Goal: Information Seeking & Learning: Understand process/instructions

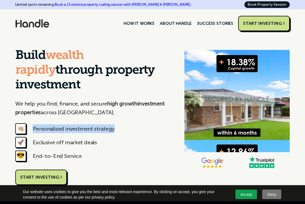
drag, startPoint x: 116, startPoint y: 131, endPoint x: 33, endPoint y: 129, distance: 82.8
click at [33, 129] on div "👊🏼 Personalised investment strategy" at bounding box center [94, 130] width 158 height 14
copy div "Personalised investment strategy"
click at [97, 147] on div "🚀 Exclusive off market deals" at bounding box center [94, 144] width 158 height 14
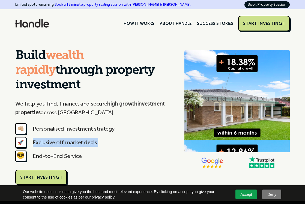
drag, startPoint x: 109, startPoint y: 142, endPoint x: 37, endPoint y: 142, distance: 72.1
click at [37, 142] on div "🚀 Exclusive off market deals" at bounding box center [94, 144] width 158 height 14
copy div "Exclusive off market deals"
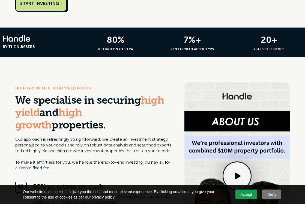
scroll to position [174, 0]
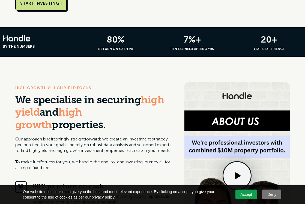
click at [92, 143] on p "Our approach is refreshingly straightforward: we create an investment strategy …" at bounding box center [94, 153] width 158 height 34
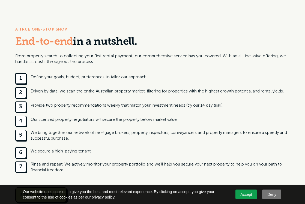
scroll to position [547, 0]
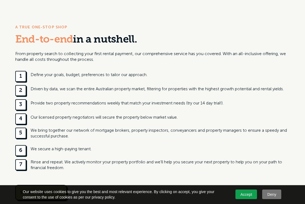
click at [116, 76] on div "Define your goals, budget, preferences to tailor our approach." at bounding box center [89, 75] width 117 height 6
drag, startPoint x: 155, startPoint y: 75, endPoint x: 54, endPoint y: 73, distance: 101.9
click at [54, 73] on div "1 Define your goals, budget, preferences to tailor our approach." at bounding box center [152, 76] width 275 height 11
copy div "goals, budget, preferences to tailor our approach."
click at [40, 90] on div "Driven by data, we scan the entire Australian property market, filtering for pr…" at bounding box center [158, 89] width 254 height 6
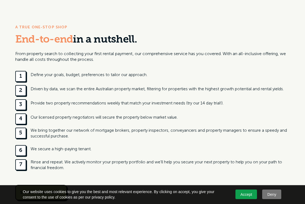
click at [74, 133] on div "We bring together our network of mortgage brokers, property inspectors, conveya…" at bounding box center [161, 133] width 260 height 11
drag, startPoint x: 94, startPoint y: 148, endPoint x: 56, endPoint y: 149, distance: 38.2
click at [56, 149] on div "6 We secure a high-paying tenant." at bounding box center [152, 150] width 275 height 11
drag, startPoint x: 54, startPoint y: 149, endPoint x: 102, endPoint y: 149, distance: 47.5
click at [102, 149] on div "6 We secure a high-paying tenant." at bounding box center [152, 150] width 275 height 11
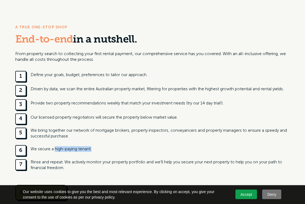
copy div "high-paying tenant."
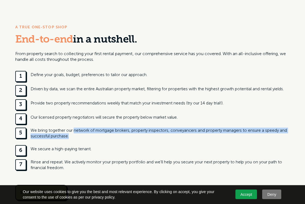
drag, startPoint x: 76, startPoint y: 136, endPoint x: 73, endPoint y: 130, distance: 6.6
click at [73, 130] on div "We bring together our network of mortgage brokers, property inspectors, conveya…" at bounding box center [161, 133] width 260 height 11
copy div "network of mortgage brokers, property inspectors, conveyancers and property man…"
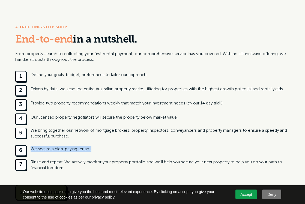
drag, startPoint x: 98, startPoint y: 149, endPoint x: 30, endPoint y: 149, distance: 68.0
click at [30, 149] on div "6 We secure a high-paying tenant." at bounding box center [152, 150] width 275 height 11
copy div "We secure a high-paying tenant."
click at [290, 86] on div "A TRUE ONE-STOP SHOP End-to-end in a nutshell. From property search to collecti…" at bounding box center [152, 112] width 305 height 209
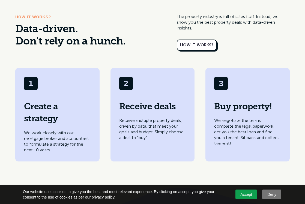
scroll to position [775, 0]
click at [53, 142] on p "We work closely with our mortgage broker and accountant to formulate a strategy…" at bounding box center [57, 141] width 67 height 23
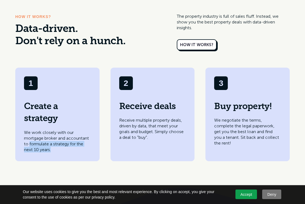
drag, startPoint x: 57, startPoint y: 151, endPoint x: 30, endPoint y: 145, distance: 27.7
click at [30, 145] on p "We work closely with our mortgage broker and accountant to formulate a strategy…" at bounding box center [57, 141] width 67 height 23
copy p "formulate a strategy for the next 10 years."
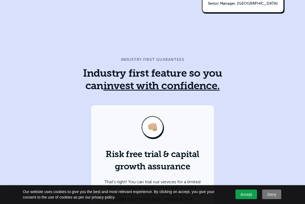
scroll to position [1990, 0]
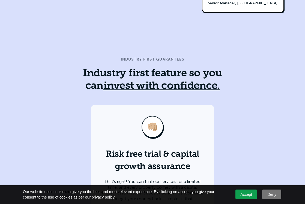
click at [94, 68] on h3 "Industry first feature so you can invest with confidence." at bounding box center [152, 80] width 158 height 25
drag, startPoint x: 83, startPoint y: 35, endPoint x: 149, endPoint y: 36, distance: 65.9
click at [149, 68] on h3 "Industry first feature so you can invest with confidence." at bounding box center [152, 80] width 158 height 25
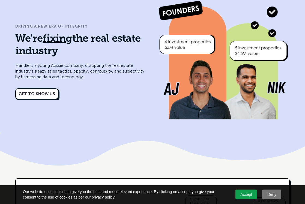
scroll to position [2291, 0]
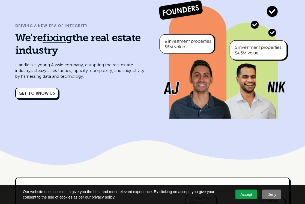
click at [271, 132] on img at bounding box center [152, 149] width 305 height 35
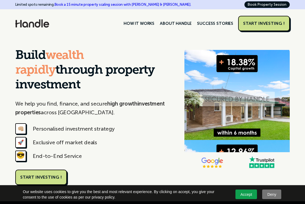
scroll to position [23, 0]
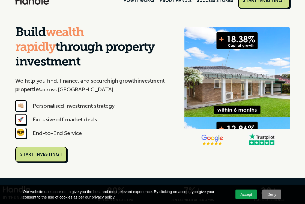
click at [76, 48] on h1 "Build wealth rapidly through property investment" at bounding box center [94, 48] width 158 height 44
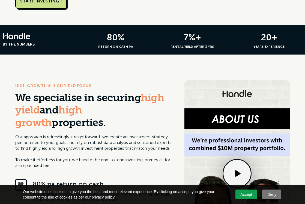
scroll to position [177, 0]
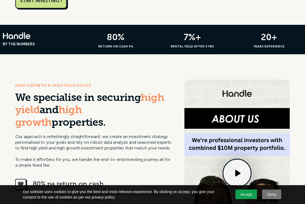
click at [85, 134] on p "Our approach is refreshingly straightforward: we create an investment strategy …" at bounding box center [94, 151] width 158 height 34
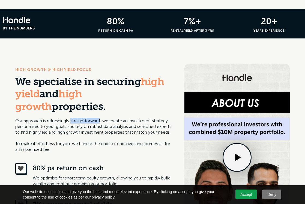
scroll to position [194, 0]
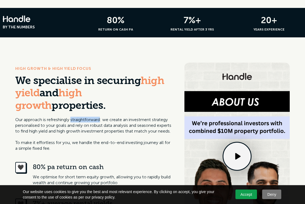
copy p "straightforward"
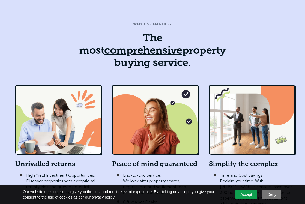
scroll to position [993, 0]
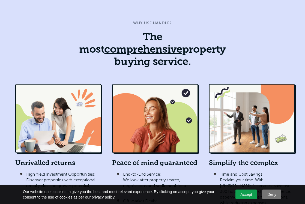
drag, startPoint x: 92, startPoint y: 50, endPoint x: 258, endPoint y: 51, distance: 166.1
click at [258, 51] on div "WHY USE HANDLE? The most comprehensive property buying service." at bounding box center [152, 46] width 275 height 53
copy h3 "property buying service."
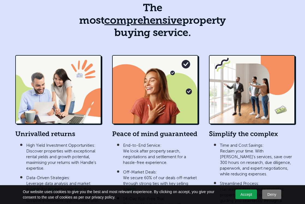
scroll to position [1028, 0]
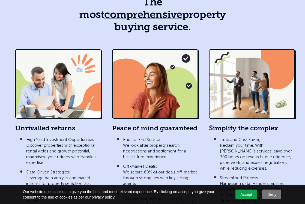
click at [71, 119] on div "Unrivalled returns" at bounding box center [58, 126] width 86 height 15
drag, startPoint x: 81, startPoint y: 117, endPoint x: 3, endPoint y: 117, distance: 78.1
click at [3, 117] on div "WHY USE HANDLE? The most comprehensive property buying service. Unrivalled retu…" at bounding box center [152, 144] width 305 height 351
copy div "Unrivalled returns"
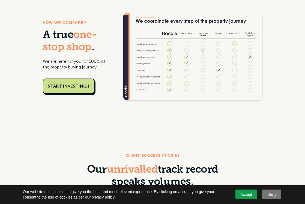
scroll to position [1389, 0]
click at [110, 165] on span "unrivalled" at bounding box center [132, 170] width 51 height 11
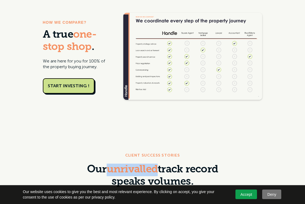
click at [110, 165] on span "unrivalled" at bounding box center [132, 170] width 51 height 11
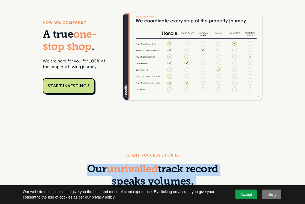
click at [110, 165] on span "unrivalled" at bounding box center [132, 170] width 51 height 11
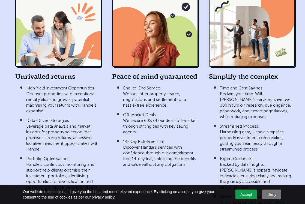
scroll to position [1082, 0]
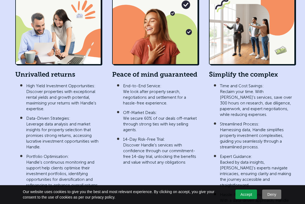
click at [263, 65] on div "Simplify the complex" at bounding box center [252, 72] width 86 height 15
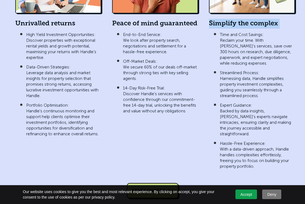
scroll to position [1135, 0]
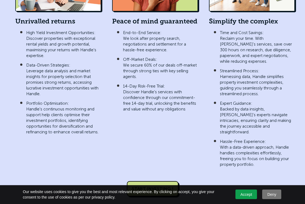
click at [244, 139] on p "Hassle-Free Experience: With a data-driven approach, Handle handles complexitie…" at bounding box center [257, 153] width 75 height 29
drag, startPoint x: 276, startPoint y: 127, endPoint x: 290, endPoint y: 135, distance: 16.3
click at [290, 139] on p "Hassle-Free Experience: With a data-driven approach, Handle handles complexitie…" at bounding box center [257, 153] width 75 height 29
drag, startPoint x: 275, startPoint y: 126, endPoint x: 216, endPoint y: 127, distance: 58.5
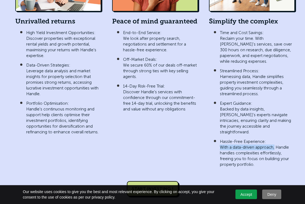
click at [216, 127] on ul "Time and Cost Savings: Reclaim your time. With Handle's services, save over 300…" at bounding box center [252, 98] width 86 height 139
drag, startPoint x: 254, startPoint y: 63, endPoint x: 290, endPoint y: 66, distance: 37.0
click at [290, 68] on p "Streamlined Process: Harnessing data, Handle simplifies property investment com…" at bounding box center [257, 82] width 75 height 29
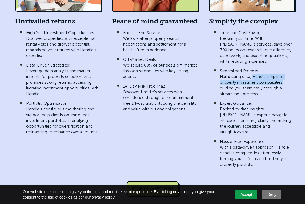
drag, startPoint x: 253, startPoint y: 63, endPoint x: 287, endPoint y: 72, distance: 35.2
click at [287, 72] on p "Streamlined Process: Harnessing data, Handle simplifies property investment com…" at bounding box center [257, 82] width 75 height 29
click at [276, 72] on p "Streamlined Process: Harnessing data, Handle simplifies property investment com…" at bounding box center [257, 82] width 75 height 29
drag, startPoint x: 287, startPoint y: 69, endPoint x: 219, endPoint y: 65, distance: 68.1
click at [219, 65] on ul "Time and Cost Savings: Reclaim your time. With Handle's services, save over 300…" at bounding box center [252, 98] width 86 height 139
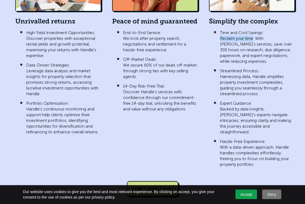
drag, startPoint x: 254, startPoint y: 26, endPoint x: 213, endPoint y: 25, distance: 41.0
click at [213, 29] on ul "Time and Cost Savings: Reclaim your time. With Handle's services, save over 300…" at bounding box center [252, 98] width 86 height 139
click at [238, 38] on p "Time and Cost Savings: Reclaim your time. With Handle's services, save over 300…" at bounding box center [257, 47] width 75 height 34
click at [78, 30] on p "High Yield Investment Opportunities: Discover properties with exceptional renta…" at bounding box center [63, 44] width 75 height 29
drag, startPoint x: 75, startPoint y: 26, endPoint x: 99, endPoint y: 32, distance: 24.8
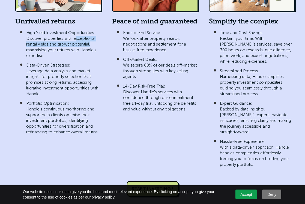
click at [99, 32] on p "High Yield Investment Opportunities: Discover properties with exceptional renta…" at bounding box center [63, 44] width 75 height 29
click at [37, 76] on p "Data-Driven Strategies: Leverage data analysis and market insights for property…" at bounding box center [63, 80] width 75 height 34
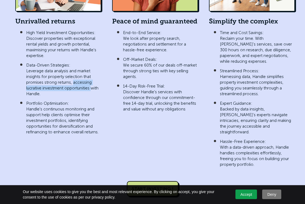
drag, startPoint x: 72, startPoint y: 69, endPoint x: 91, endPoint y: 75, distance: 19.6
click at [91, 75] on p "Data-Driven Strategies: Leverage data analysis and market insights for property…" at bounding box center [63, 80] width 75 height 34
drag, startPoint x: 71, startPoint y: 70, endPoint x: 18, endPoint y: 70, distance: 52.5
click at [18, 70] on ul "High Yield Investment Opportunities: Discover properties with exceptional renta…" at bounding box center [58, 82] width 86 height 106
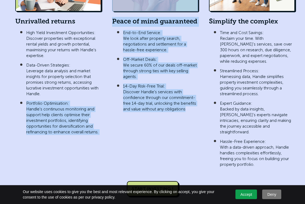
drag, startPoint x: 26, startPoint y: 90, endPoint x: 107, endPoint y: 120, distance: 85.9
click at [107, 120] on div "Unrivalled returns High Yield Investment Opportunities: Discover properties wit…" at bounding box center [152, 56] width 275 height 228
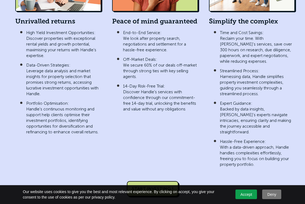
click at [99, 119] on p "Portfolio Optimisation: Handle's continuous monitoring and support help clients…" at bounding box center [63, 118] width 75 height 34
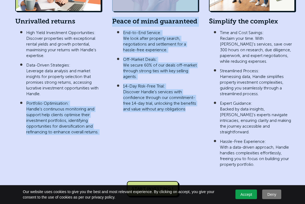
drag, startPoint x: 108, startPoint y: 122, endPoint x: 26, endPoint y: 89, distance: 87.9
click at [26, 89] on div "Unrivalled returns High Yield Investment Opportunities: Discover properties wit…" at bounding box center [152, 56] width 275 height 228
click at [26, 101] on p "Portfolio Optimisation: Handle's continuous monitoring and support help clients…" at bounding box center [63, 118] width 75 height 34
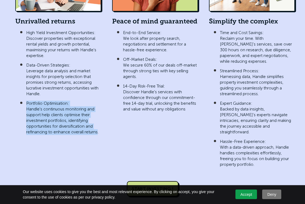
drag, startPoint x: 26, startPoint y: 89, endPoint x: 97, endPoint y: 118, distance: 76.4
click at [97, 118] on p "Portfolio Optimisation: Handle's continuous monitoring and support help clients…" at bounding box center [63, 118] width 75 height 34
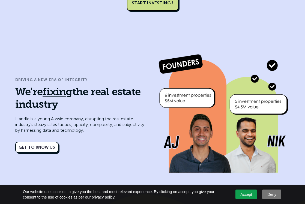
scroll to position [2240, 0]
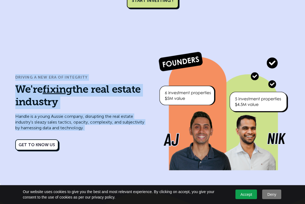
drag, startPoint x: 15, startPoint y: 46, endPoint x: 104, endPoint y: 105, distance: 106.7
click at [104, 105] on div "DRIVING A NEW ERA OF INTEGRITY We're fixing the real estate industry Handle is …" at bounding box center [81, 112] width 132 height 76
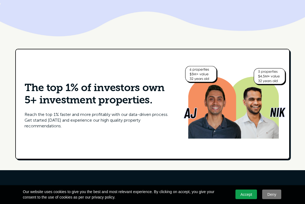
scroll to position [2412, 0]
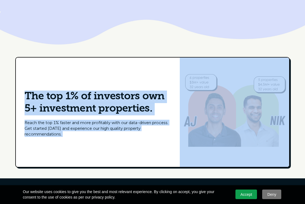
drag, startPoint x: 35, startPoint y: 61, endPoint x: 183, endPoint y: 104, distance: 154.6
click at [183, 104] on div "The top 1% of investors own 5+ investment properties. Reach the top 1% faster a…" at bounding box center [153, 113] width 274 height 110
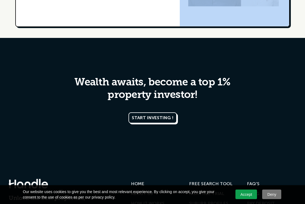
scroll to position [2554, 0]
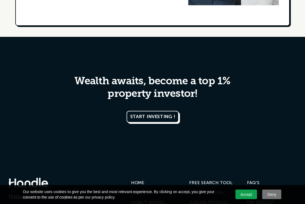
click at [79, 76] on span "Wealth awaits, become a top 1% property investor!" at bounding box center [153, 87] width 156 height 23
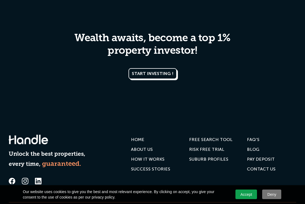
click at [142, 147] on div "ABOUT US" at bounding box center [142, 149] width 22 height 5
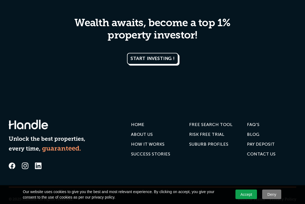
scroll to position [1044, 0]
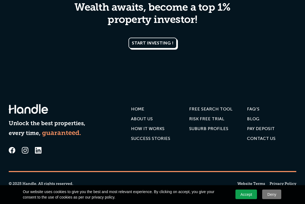
click at [144, 128] on div "HOW IT WORKS" at bounding box center [148, 128] width 34 height 5
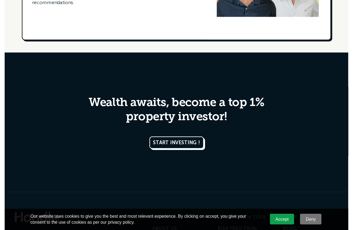
scroll to position [1166, 0]
